Goal: Information Seeking & Learning: Find contact information

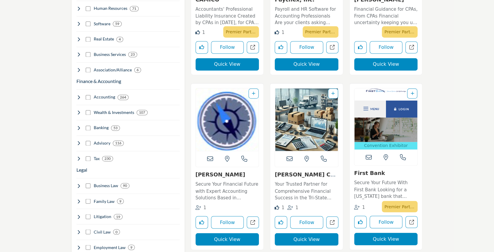
scroll to position [450, 0]
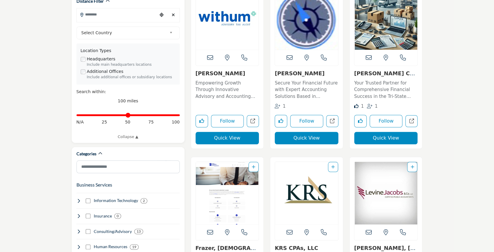
scroll to position [193, 0]
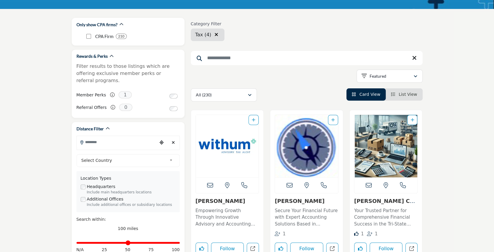
scroll to position [0, 0]
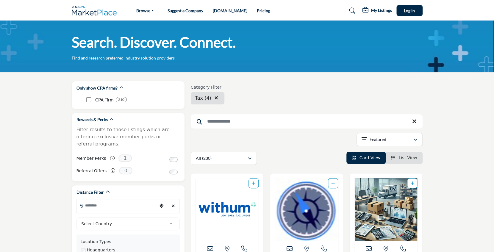
click at [310, 123] on input "Search Keyword" at bounding box center [307, 121] width 232 height 14
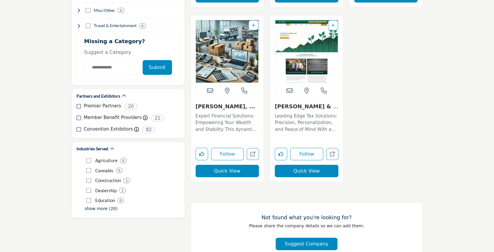
scroll to position [868, 0]
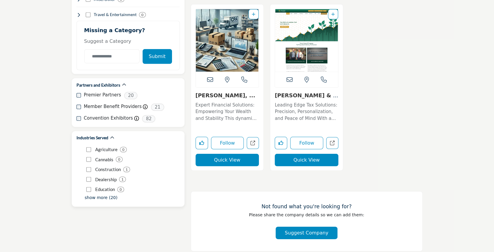
type input "***"
click at [98, 195] on p "show more (20)" at bounding box center [101, 198] width 33 height 6
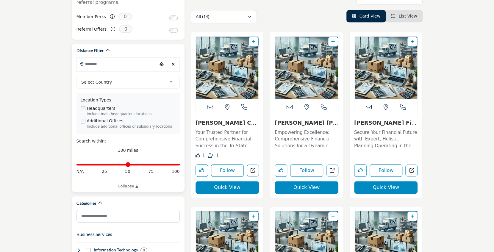
scroll to position [129, 0]
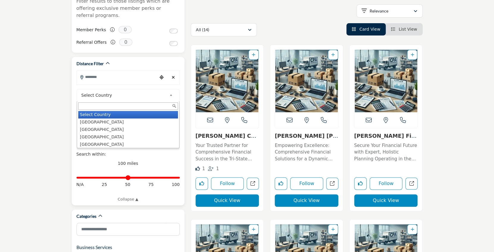
click at [172, 92] on b at bounding box center [171, 95] width 5 height 7
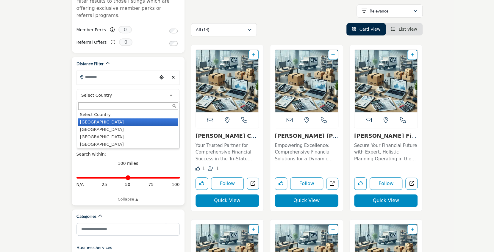
click at [101, 119] on li "[GEOGRAPHIC_DATA]" at bounding box center [128, 122] width 100 height 7
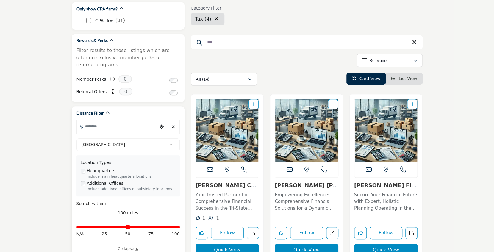
scroll to position [96, 0]
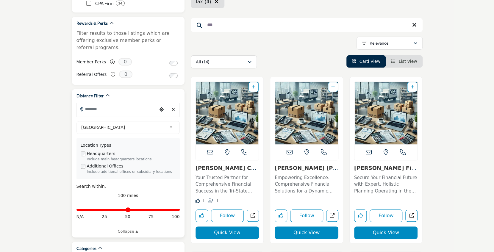
click at [158, 106] on div "Choose your current location" at bounding box center [161, 109] width 9 height 13
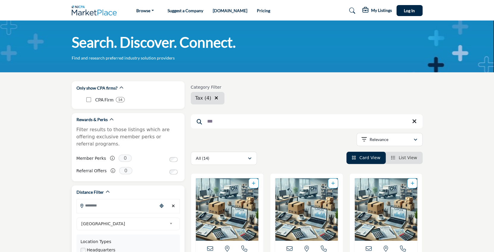
scroll to position [0, 0]
click at [111, 200] on input "Search Location" at bounding box center [117, 206] width 80 height 12
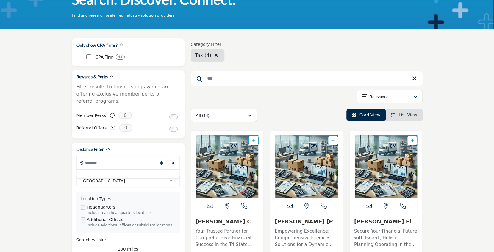
scroll to position [64, 0]
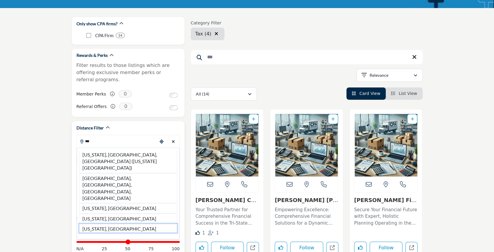
click at [112, 224] on li "[US_STATE], [GEOGRAPHIC_DATA]" at bounding box center [128, 228] width 98 height 9
type input "**********"
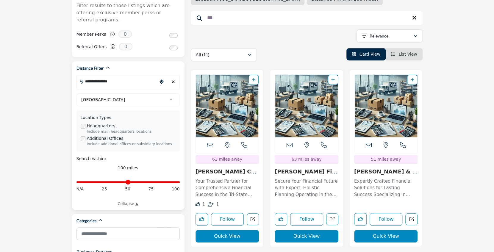
scroll to position [129, 0]
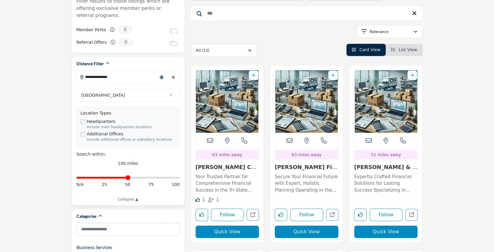
type input "**"
click at [129, 177] on input "Distance in miles" at bounding box center [128, 177] width 103 height 1
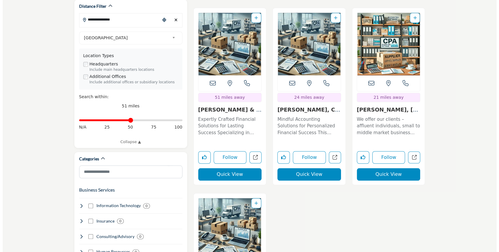
scroll to position [193, 0]
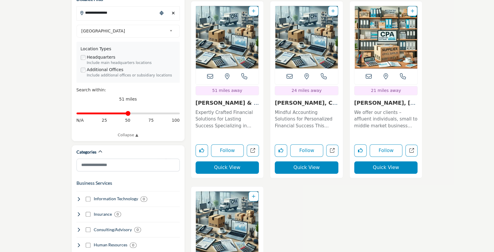
click at [233, 167] on button "Quick View" at bounding box center [228, 167] width 64 height 13
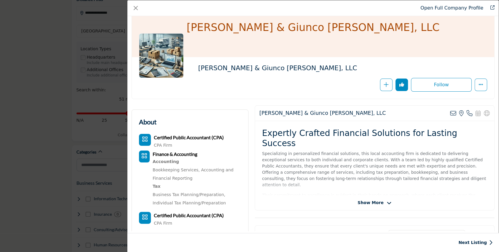
scroll to position [6, 0]
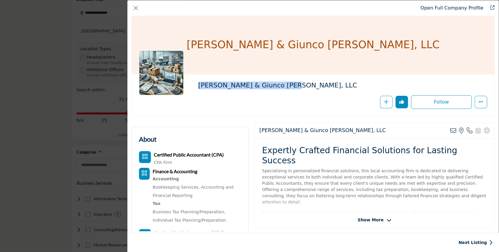
drag, startPoint x: 194, startPoint y: 85, endPoint x: 294, endPoint y: 85, distance: 99.7
click at [294, 85] on div "[PERSON_NAME] & Giunco [PERSON_NAME], LLC" at bounding box center [313, 95] width 348 height 27
click at [55, 104] on div "Open Full Company Profile [PERSON_NAME] & Giunco [PERSON_NAME], LLC Follow Foll…" at bounding box center [249, 126] width 499 height 252
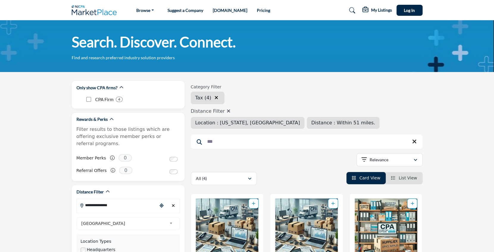
scroll to position [0, 0]
